Goal: Communication & Community: Share content

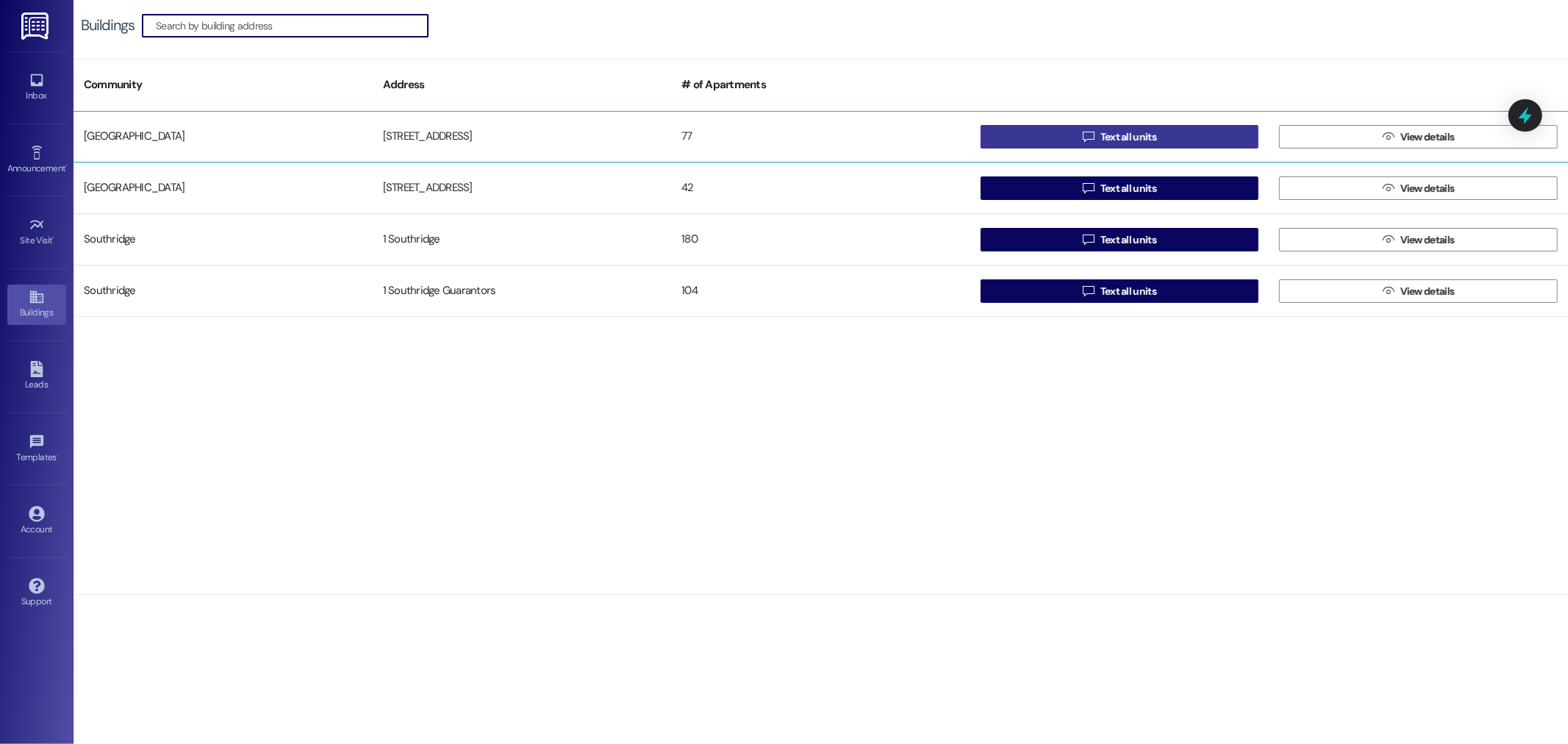
click at [1119, 133] on span "Text all units" at bounding box center [1128, 137] width 56 height 15
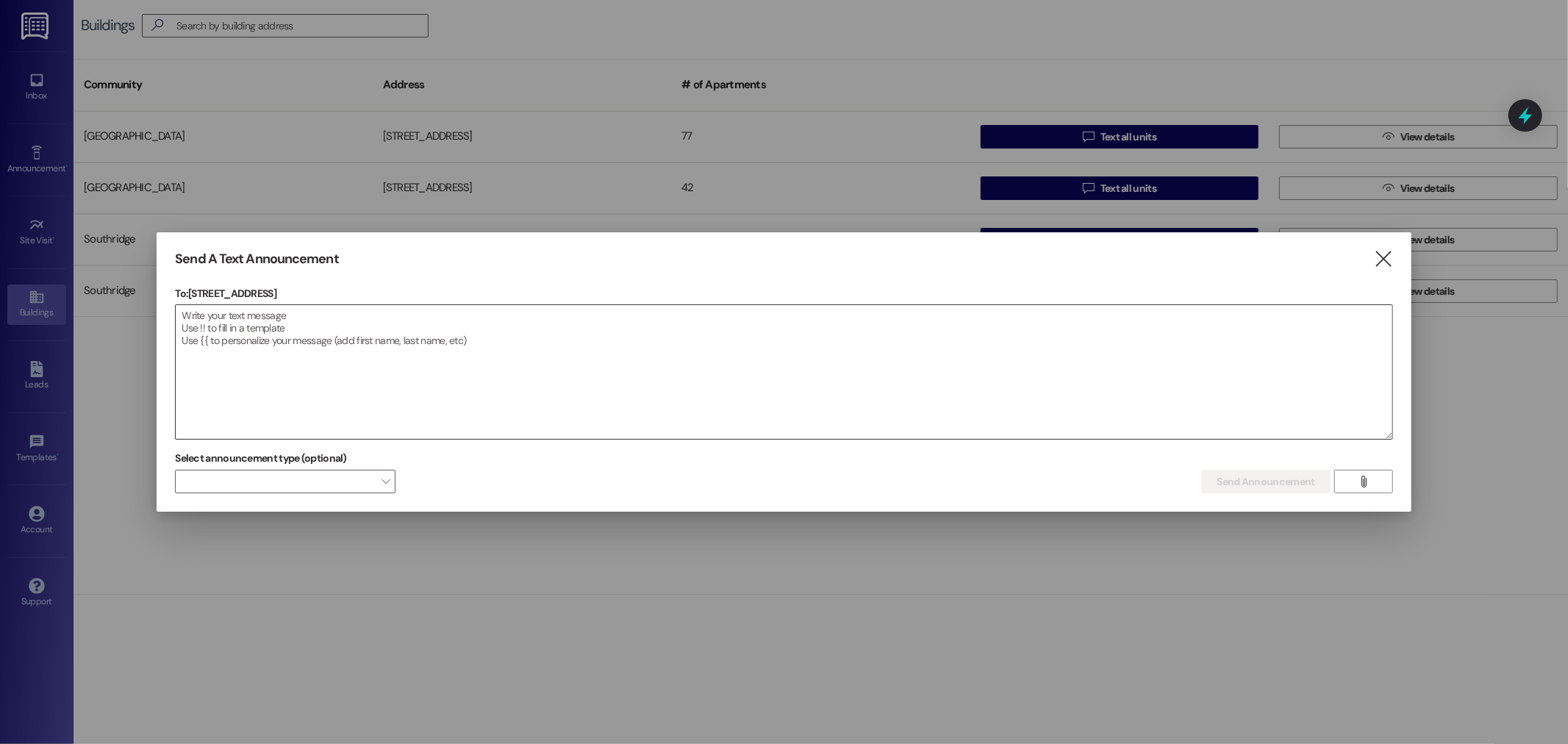
click at [239, 321] on textarea at bounding box center [783, 372] width 1215 height 133
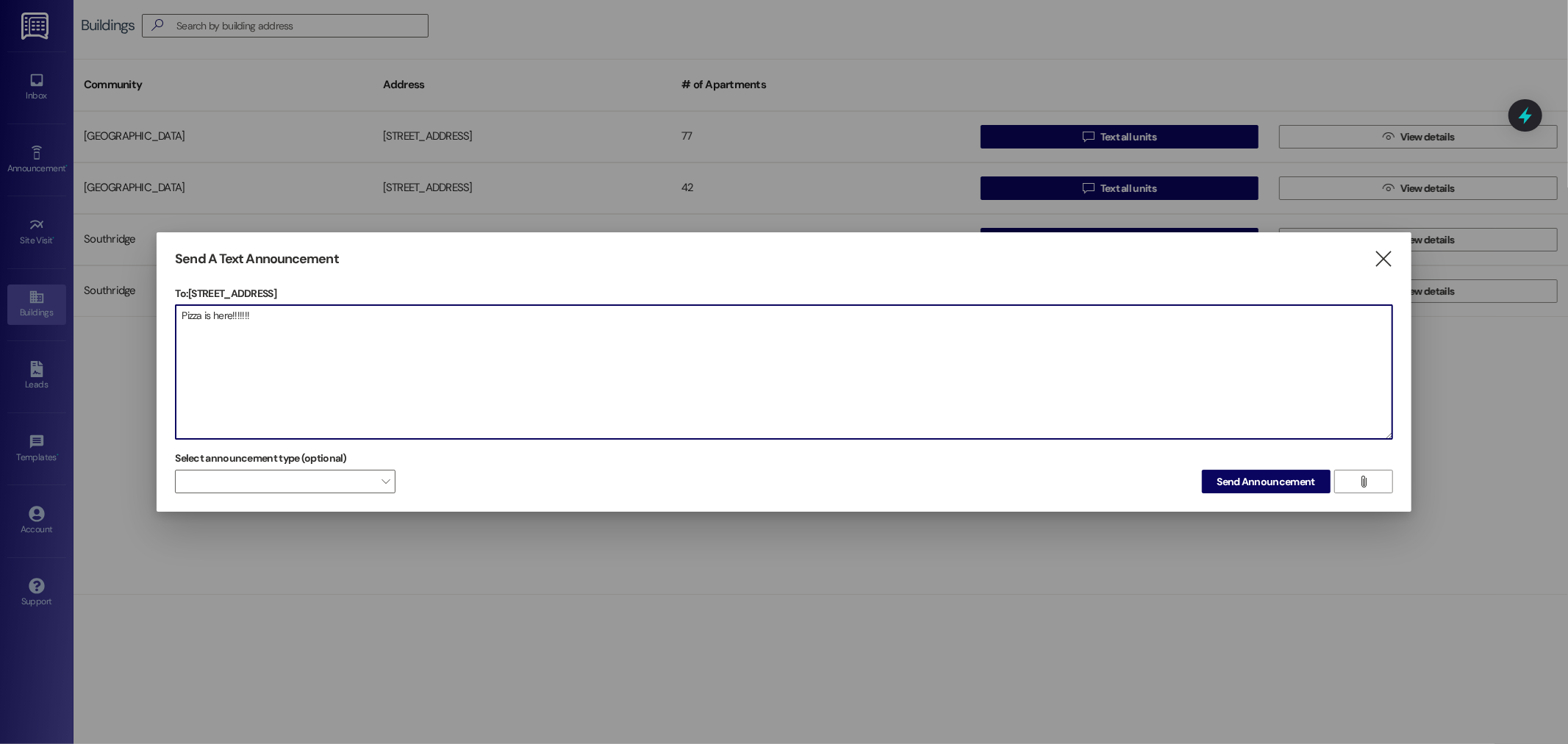
click at [274, 313] on textarea "Pizza is here!!!!!!!" at bounding box center [783, 372] width 1215 height 133
click at [272, 313] on textarea "Pizza is here!!!!!!! pizza🍕🍕❤️❤️🤯🤯‼️‼️🙏🙏🌞🌞🎉🎉😍😍🐰🐰" at bounding box center [783, 372] width 1215 height 133
drag, startPoint x: 522, startPoint y: 319, endPoint x: 114, endPoint y: 315, distance: 408.0
click at [121, 320] on div "Send A Text Announcement  To: [STREET_ADDRESS]  Drop image file here Pizza is…" at bounding box center [784, 372] width 1568 height 744
click at [760, 388] on textarea "Pizza is here!!!!!!! 🍕🍕❤️❤️🤯🤯‼️‼️🙏🙏🌞🌞🎉🎉😍😍🐰🐰" at bounding box center [783, 372] width 1215 height 133
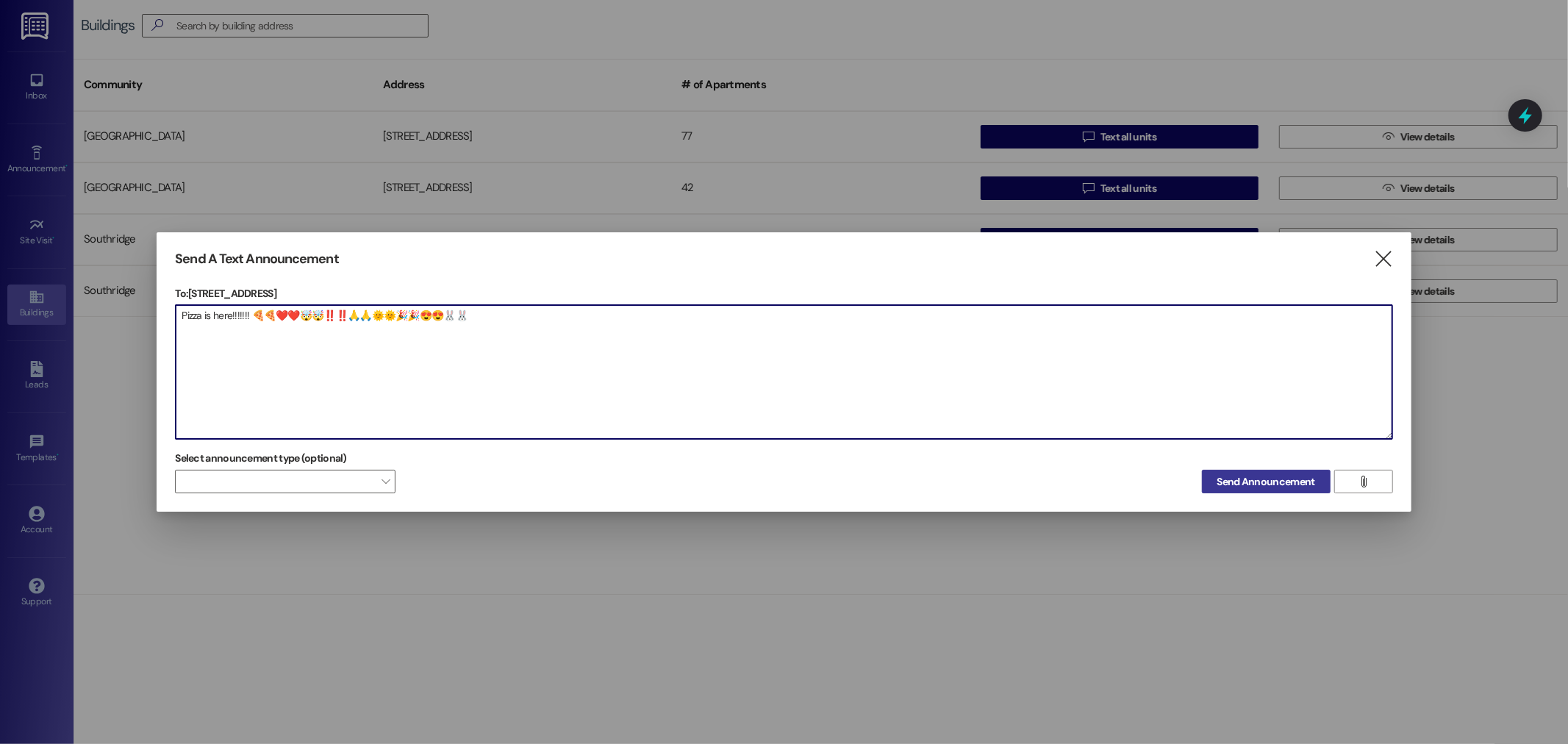
type textarea "Pizza is here!!!!!!! 🍕🍕❤️❤️🤯🤯‼️‼️🙏🙏🌞🌞🎉🎉😍😍🐰🐰"
click at [1251, 476] on span "Send Announcement" at bounding box center [1265, 482] width 98 height 15
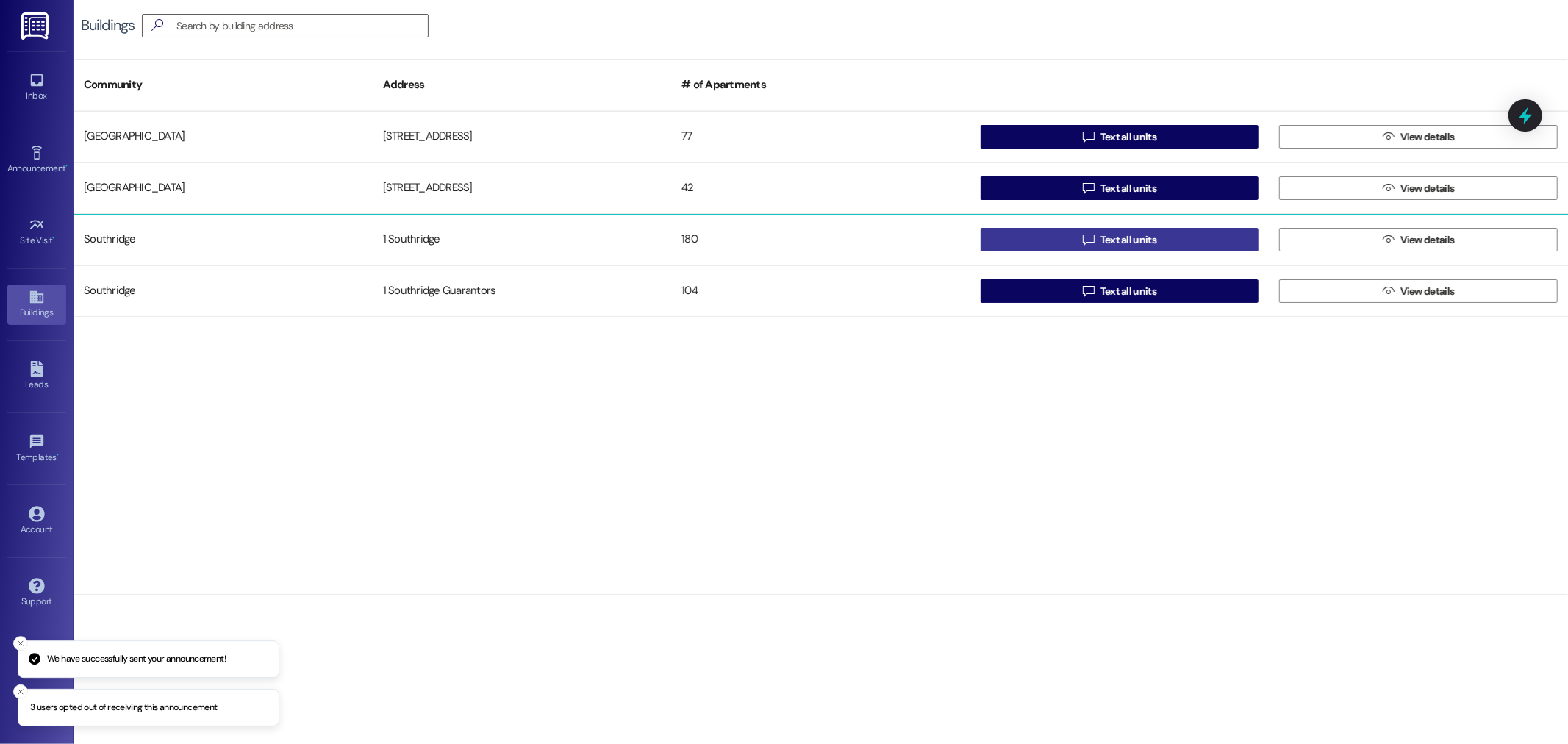
click at [1140, 234] on span "Text all units" at bounding box center [1128, 240] width 56 height 15
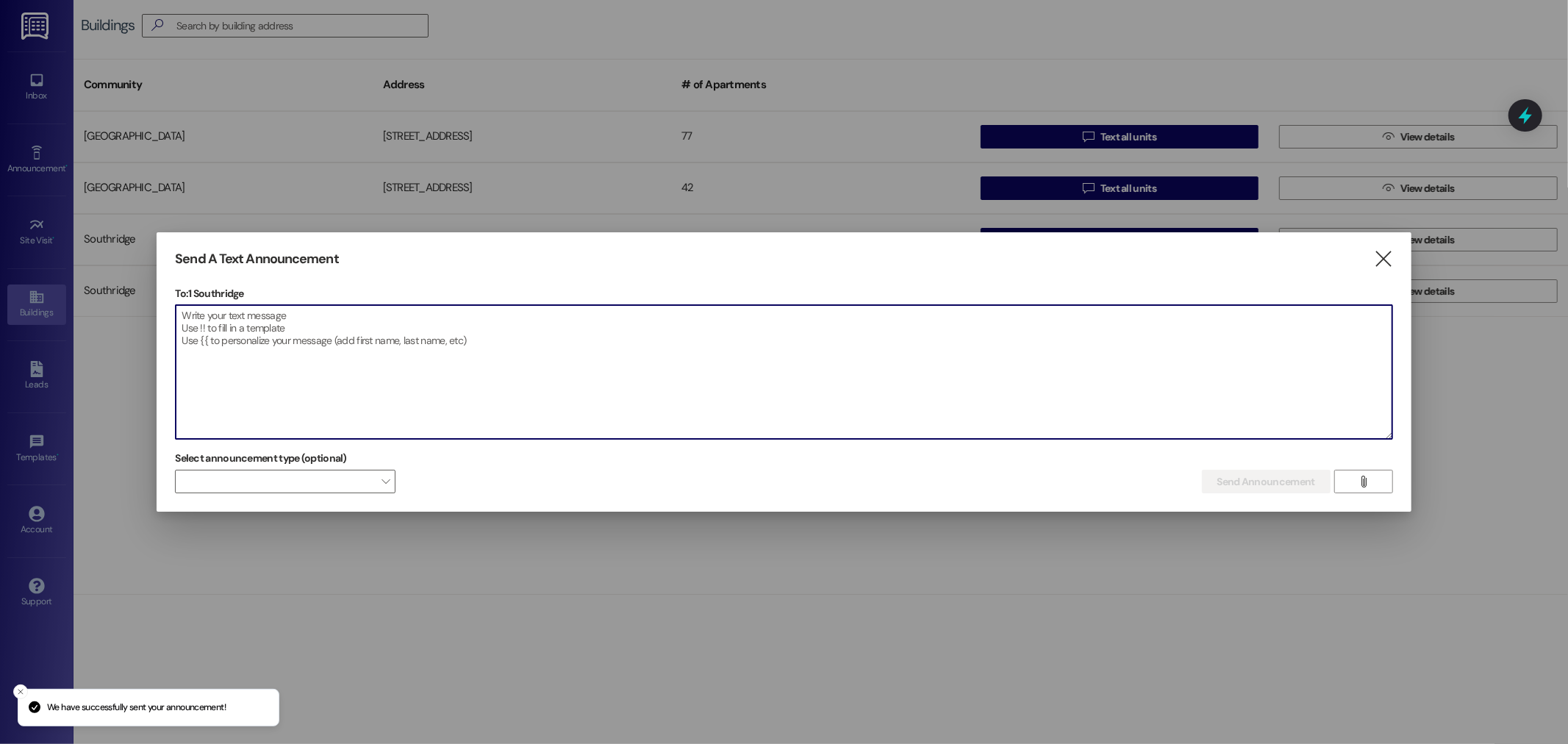
click at [199, 319] on textarea at bounding box center [783, 372] width 1215 height 133
paste textarea "Pizza is here!!!!!!! 🍕🍕❤️❤️🤯🤯‼️‼️🙏🙏🌞🌞🎉🎉😍😍🐰🐰"
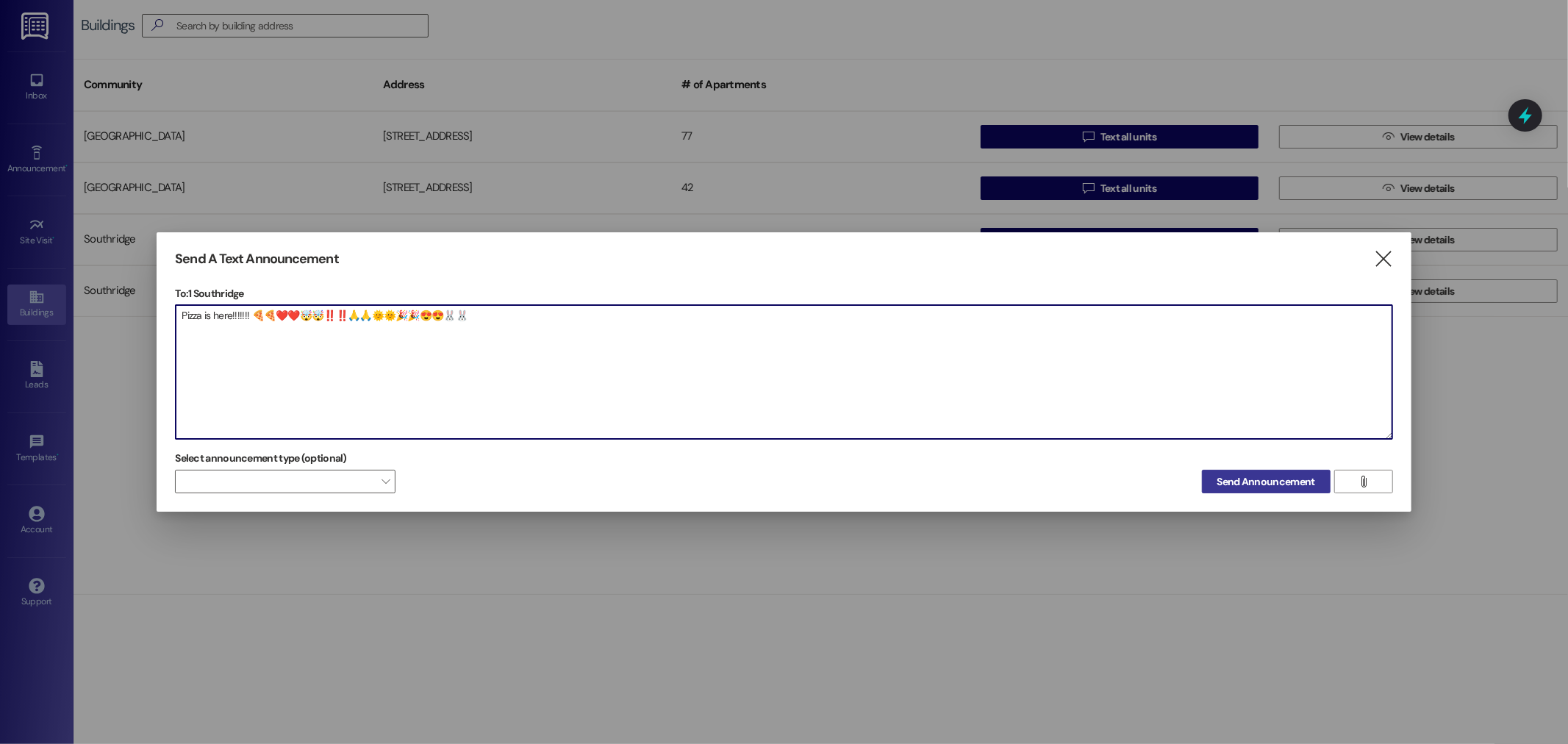
type textarea "Pizza is here!!!!!!! 🍕🍕❤️❤️🤯🤯‼️‼️🙏🙏🌞🌞🎉🎉😍😍🐰🐰"
click at [1284, 479] on span "Send Announcement" at bounding box center [1265, 482] width 98 height 15
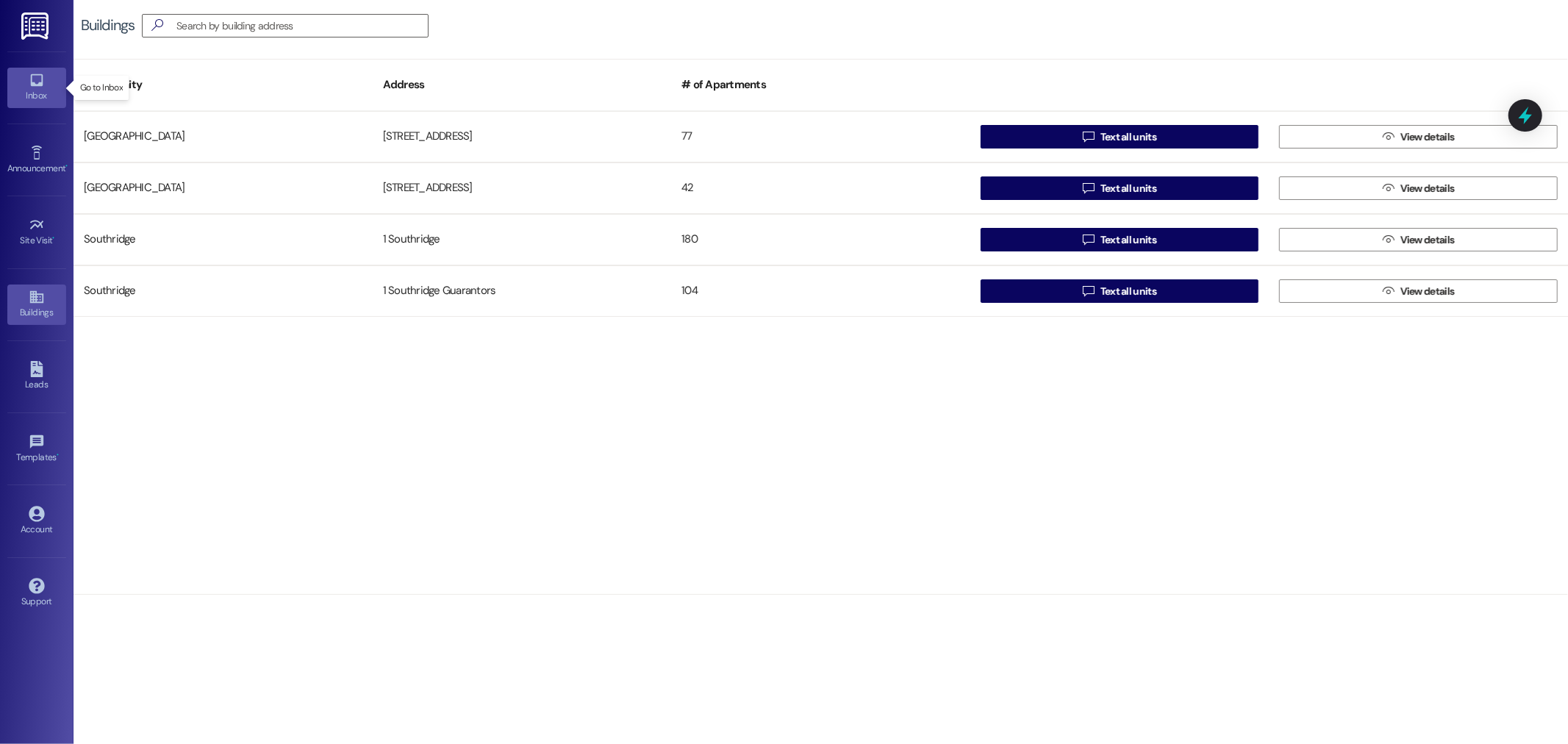
click at [42, 89] on div "Inbox" at bounding box center [36, 95] width 74 height 14
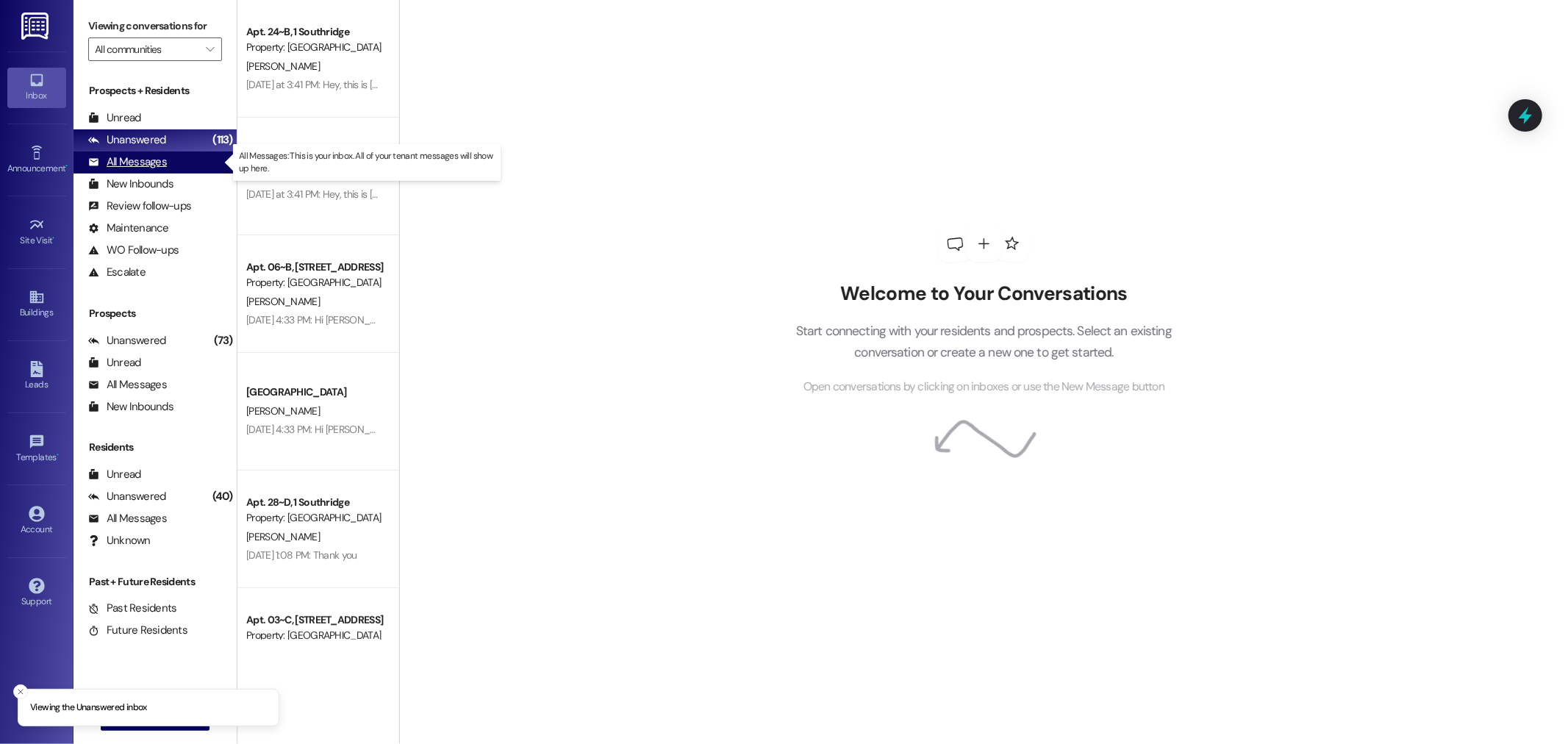
click at [125, 165] on div "All Messages" at bounding box center [127, 162] width 79 height 15
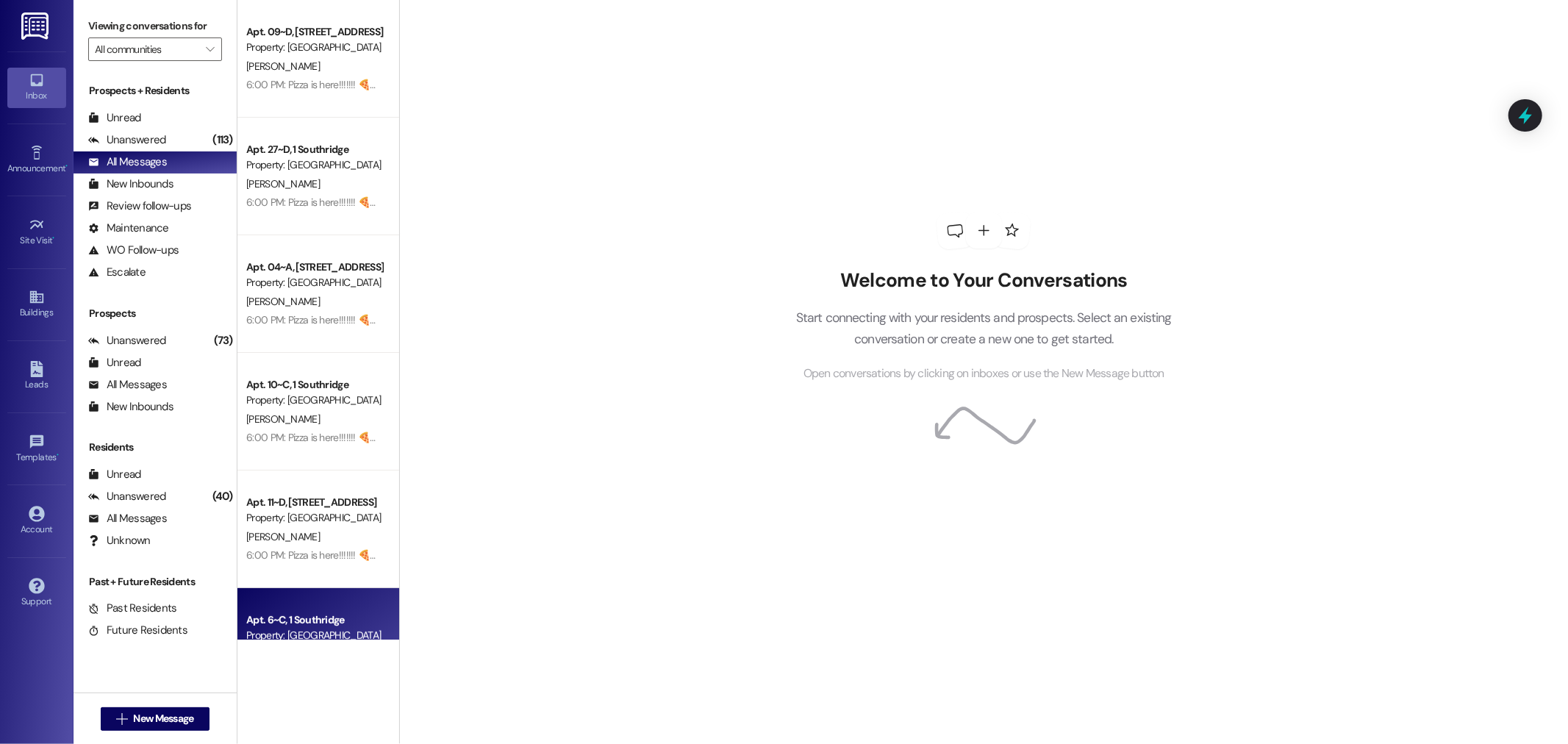
click at [290, 625] on div "Apt. 6~C, 1 Southridge" at bounding box center [314, 620] width 136 height 15
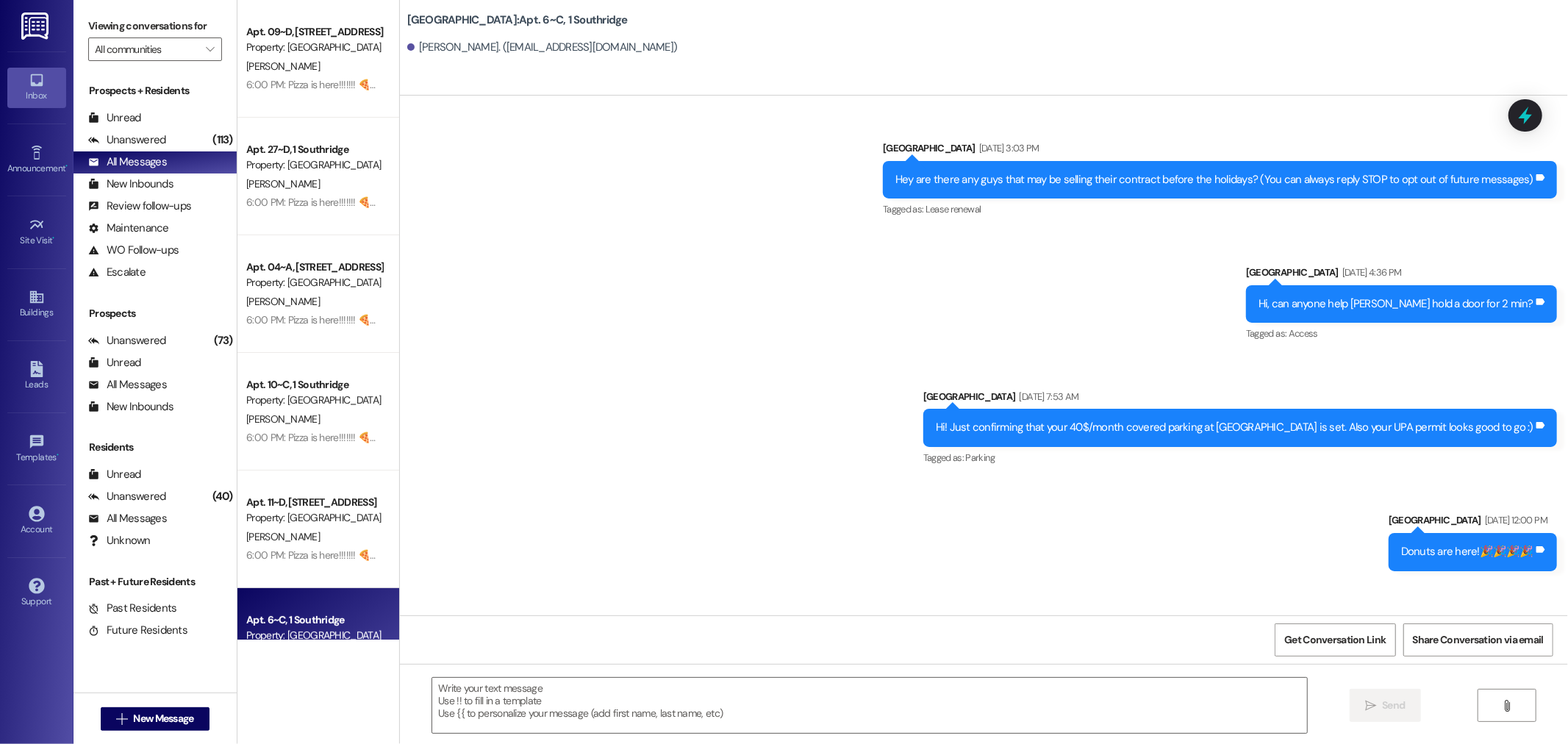
scroll to position [33111, 0]
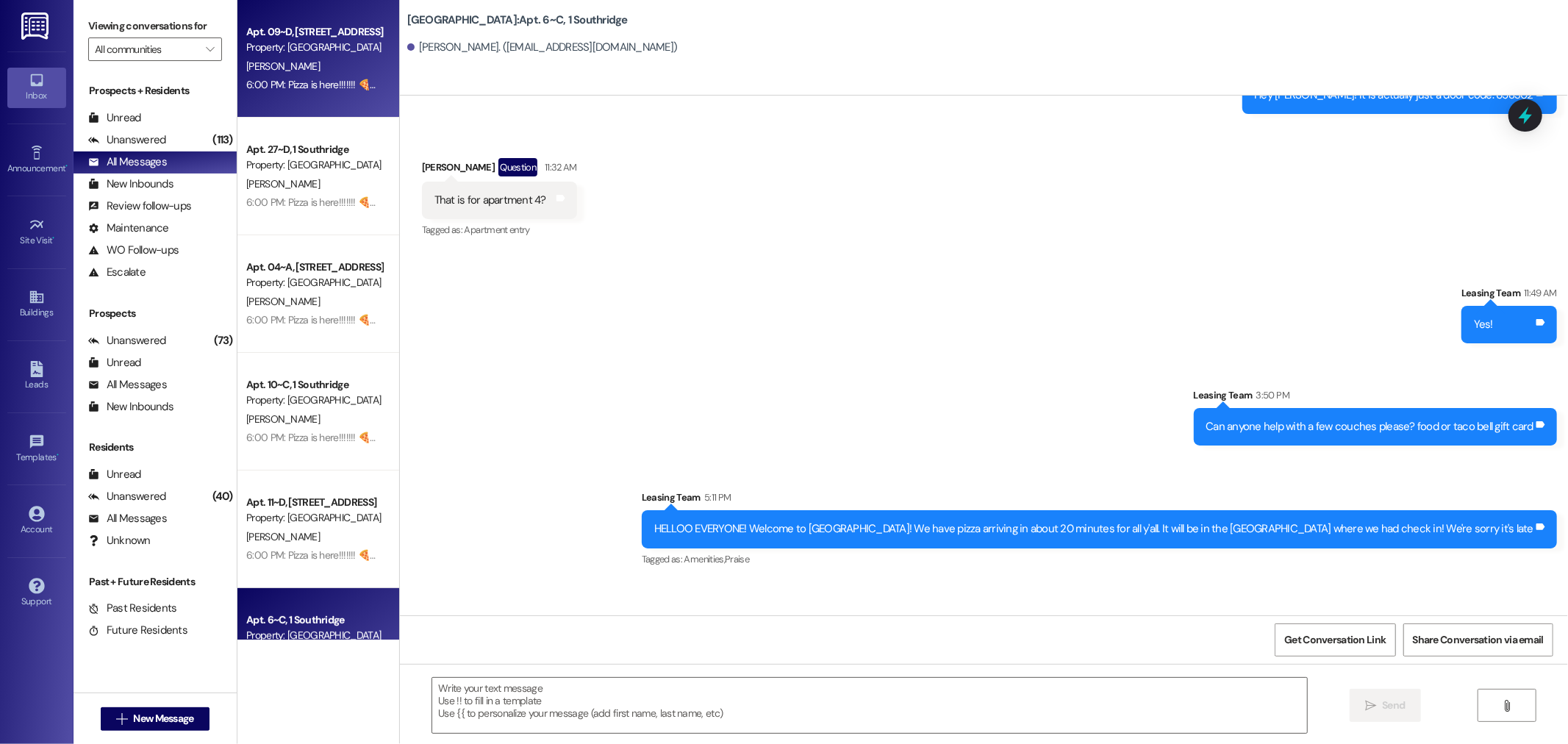
click at [279, 66] on div "[PERSON_NAME]" at bounding box center [314, 67] width 139 height 18
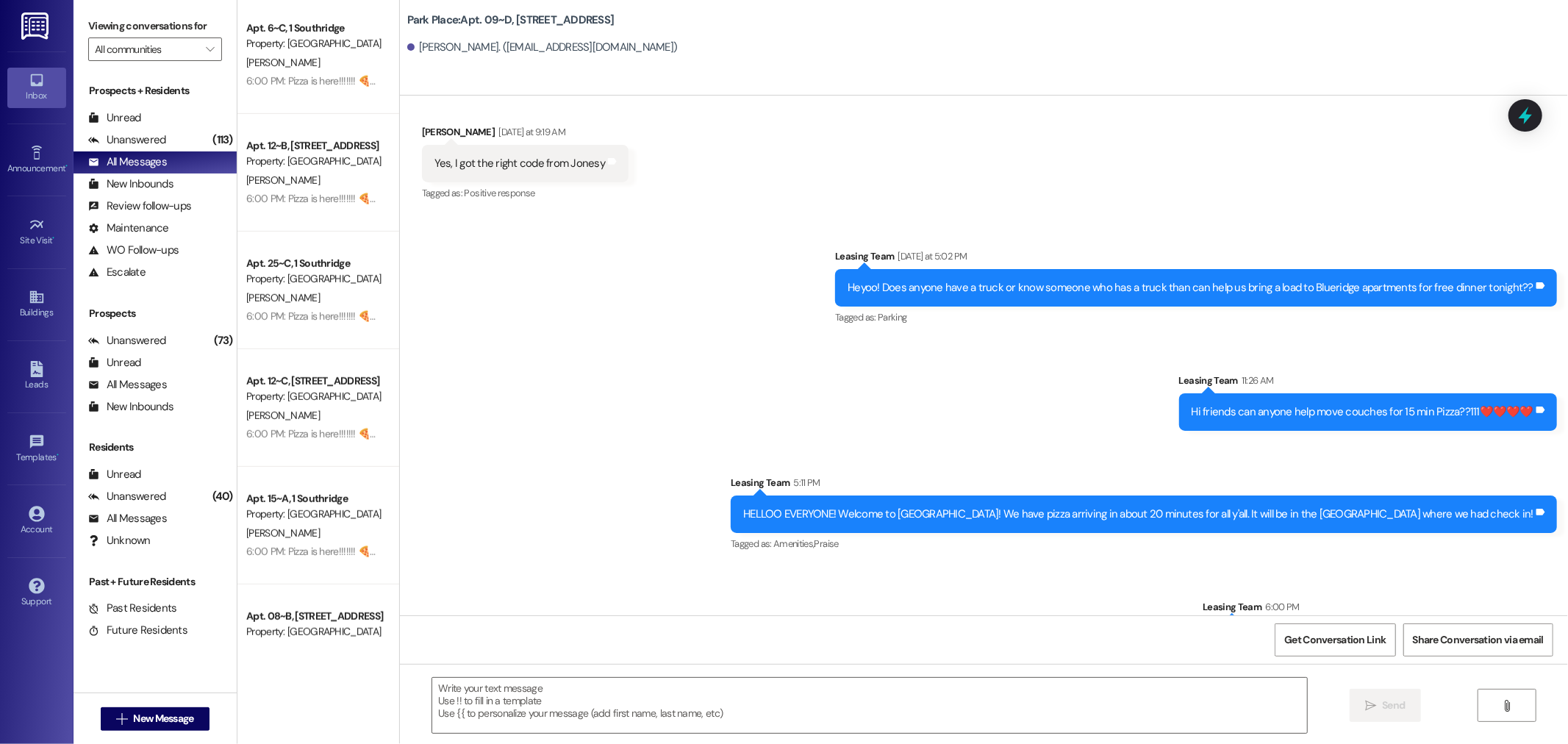
scroll to position [817, 0]
